Goal: Information Seeking & Learning: Check status

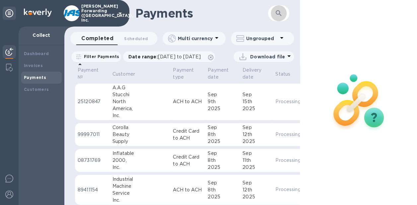
click at [277, 13] on icon "button" at bounding box center [279, 13] width 8 height 8
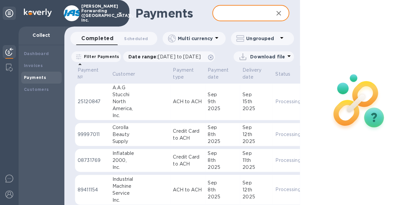
paste input "1298.91"
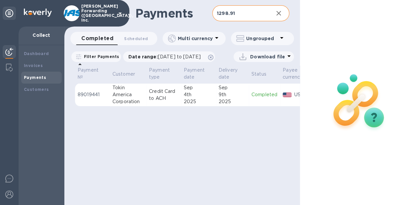
click at [254, 98] on p "Completed" at bounding box center [264, 94] width 26 height 7
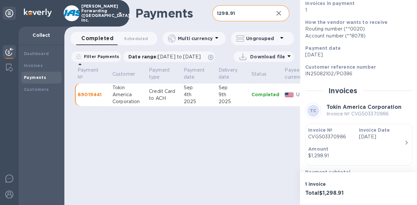
scroll to position [108, 0]
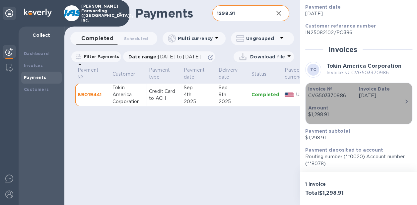
click at [345, 96] on p "CVG503370986" at bounding box center [330, 95] width 45 height 7
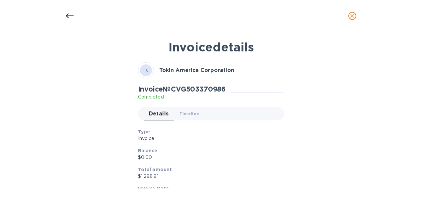
click at [177, 87] on h2 "Invoice № CVG503370986" at bounding box center [182, 89] width 88 height 8
drag, startPoint x: 174, startPoint y: 88, endPoint x: 230, endPoint y: 88, distance: 56.1
click at [230, 88] on div "Invoice № CVG503370986 Completed" at bounding box center [184, 92] width 93 height 15
copy h2 "CVG503370986"
click at [75, 16] on div at bounding box center [70, 16] width 16 height 16
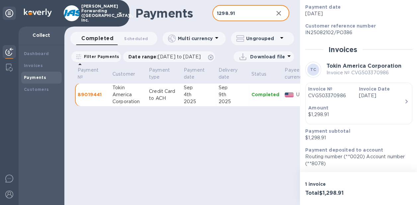
click at [219, 15] on input "1298.91" at bounding box center [240, 13] width 56 height 16
drag, startPoint x: 235, startPoint y: 13, endPoint x: 189, endPoint y: 15, distance: 46.1
click at [189, 15] on div "Payments 1298.91 ​" at bounding box center [181, 13] width 235 height 27
paste input "661.39"
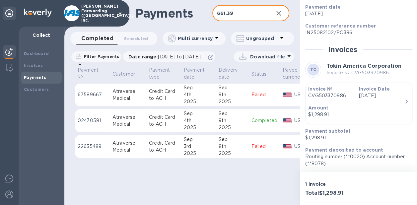
type input "661.39"
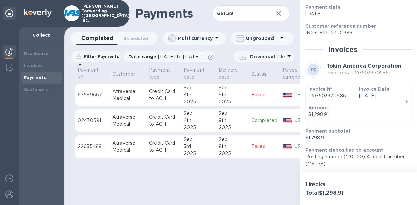
click at [222, 124] on div "9th" at bounding box center [233, 120] width 28 height 7
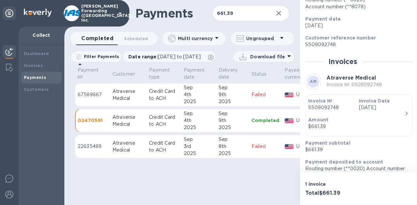
scroll to position [108, 0]
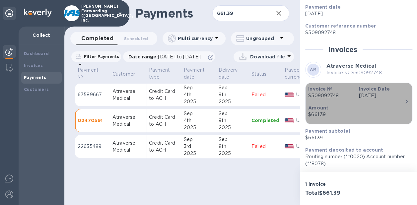
click at [360, 98] on p "[DATE]" at bounding box center [381, 95] width 45 height 7
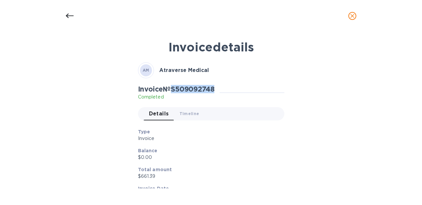
drag, startPoint x: 174, startPoint y: 89, endPoint x: 219, endPoint y: 90, distance: 45.5
click at [219, 90] on div "Invoice № S509092748 Completed" at bounding box center [179, 92] width 82 height 15
copy h2 "S509092748"
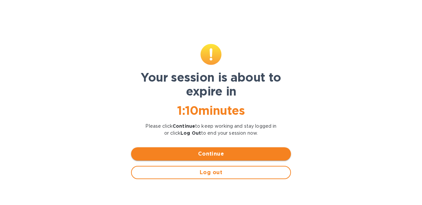
click at [217, 153] on span "Continue" at bounding box center [210, 154] width 149 height 8
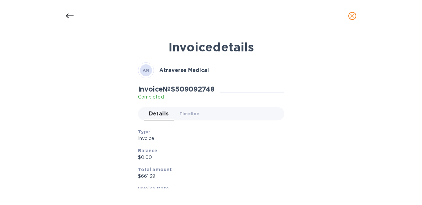
click at [70, 15] on icon at bounding box center [70, 16] width 8 height 5
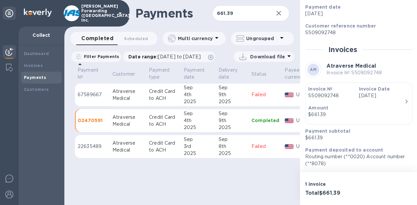
click at [201, 16] on h1 "Payments" at bounding box center [173, 13] width 77 height 14
drag, startPoint x: 281, startPoint y: 13, endPoint x: 284, endPoint y: 34, distance: 20.7
click at [281, 13] on icon "button" at bounding box center [279, 13] width 8 height 8
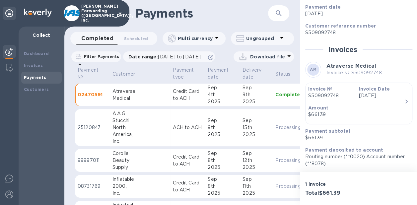
click at [277, 10] on icon "button" at bounding box center [279, 13] width 8 height 8
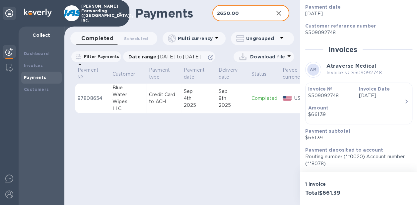
click at [262, 113] on td "Completed" at bounding box center [264, 98] width 31 height 30
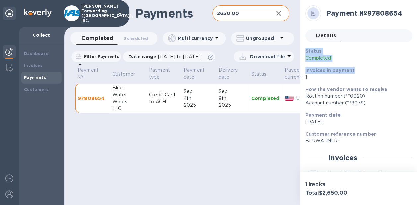
drag, startPoint x: 415, startPoint y: 43, endPoint x: 418, endPoint y: 50, distance: 7.4
click at [417, 50] on html "[PERSON_NAME] Forwarding ([GEOGRAPHIC_DATA]), Inc. Collect Dashboard Invoices P…" at bounding box center [208, 102] width 417 height 205
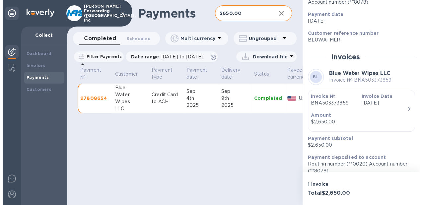
scroll to position [109, 0]
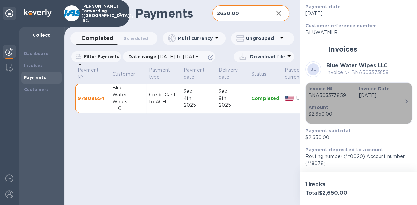
click at [351, 101] on div "Amount $2,650.00" at bounding box center [355, 110] width 101 height 19
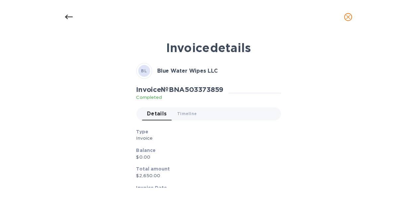
scroll to position [108, 0]
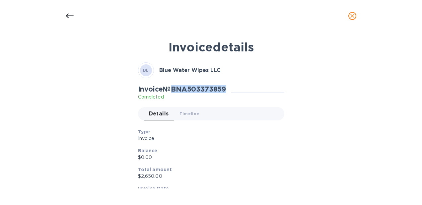
drag, startPoint x: 174, startPoint y: 89, endPoint x: 229, endPoint y: 90, distance: 54.4
click at [226, 90] on h2 "Invoice № BNA503373859" at bounding box center [182, 89] width 88 height 8
copy h2 "BNA503373859"
click at [72, 17] on icon at bounding box center [70, 16] width 8 height 8
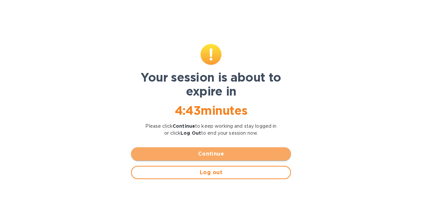
click at [237, 153] on span "Continue" at bounding box center [210, 154] width 149 height 8
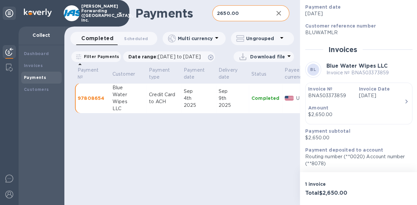
scroll to position [109, 0]
drag, startPoint x: 243, startPoint y: 10, endPoint x: 203, endPoint y: 5, distance: 39.7
click at [203, 5] on div "Payments 2650.00 ​" at bounding box center [181, 13] width 235 height 27
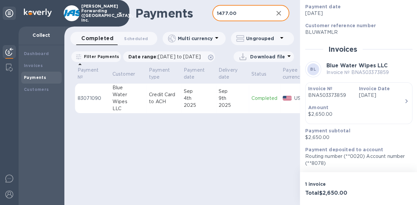
type input "1477.00"
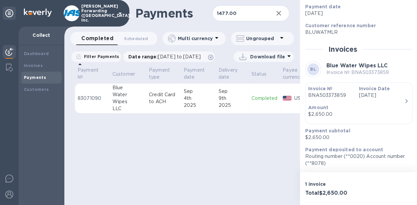
click at [224, 102] on div "9th" at bounding box center [233, 98] width 28 height 7
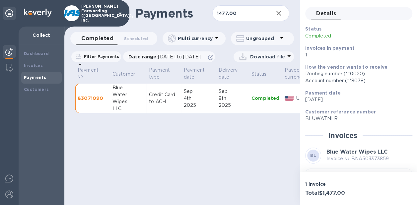
scroll to position [47, 0]
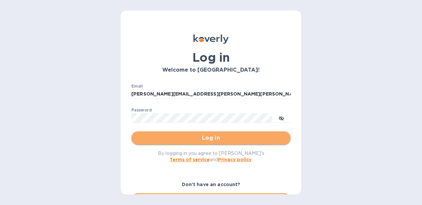
click at [214, 139] on span "Log in" at bounding box center [211, 138] width 149 height 8
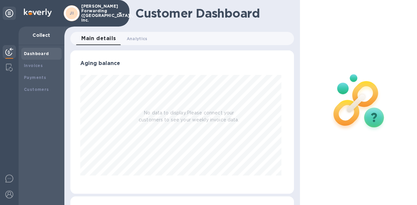
scroll to position [143, 221]
click at [42, 77] on b "Payments" at bounding box center [35, 77] width 22 height 5
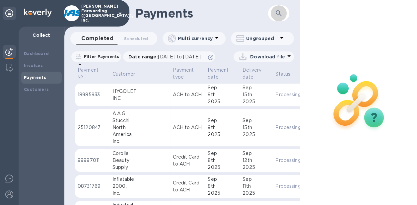
click at [279, 13] on icon "button" at bounding box center [279, 13] width 8 height 8
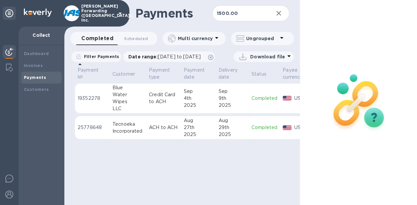
click at [245, 105] on td "[DATE]" at bounding box center [232, 98] width 33 height 30
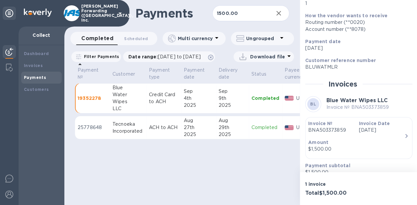
scroll to position [78, 0]
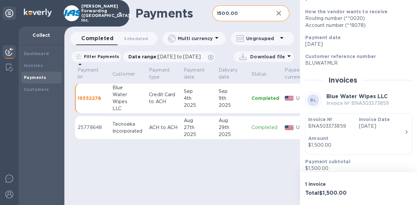
click at [243, 14] on input "1500.00" at bounding box center [240, 13] width 56 height 16
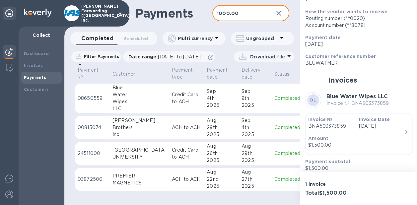
type input "1000.00"
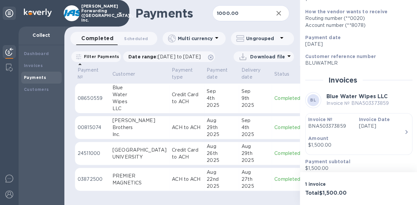
click at [241, 95] on div "Sep" at bounding box center [255, 91] width 28 height 7
